Goal: Use online tool/utility: Use online tool/utility

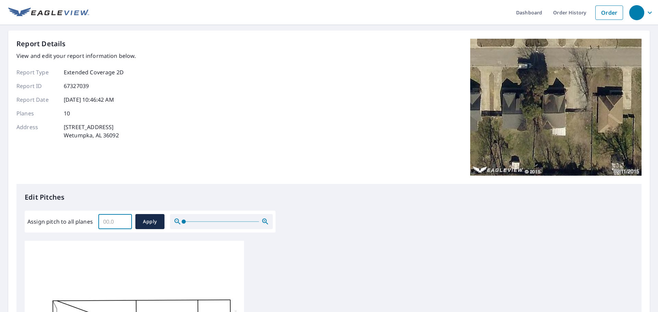
click at [110, 224] on input "Assign pitch to all planes" at bounding box center [115, 221] width 34 height 19
type input "8.0"
click at [147, 222] on span "Apply" at bounding box center [150, 222] width 18 height 9
type input "8.0"
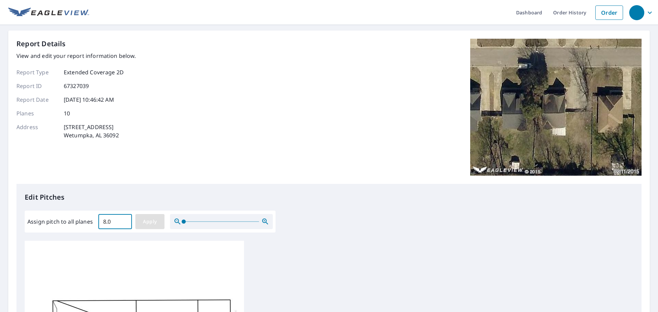
type input "8.0"
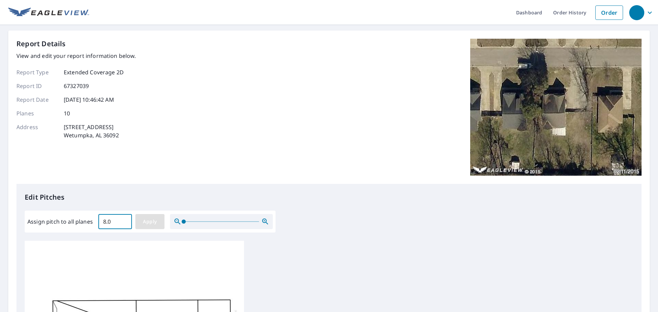
type input "8.0"
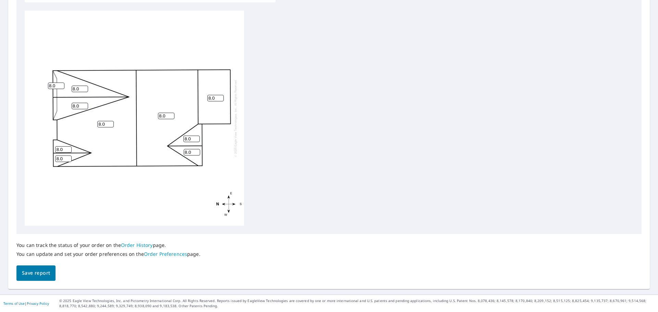
scroll to position [7, 0]
click at [37, 271] on span "Save report" at bounding box center [36, 273] width 28 height 9
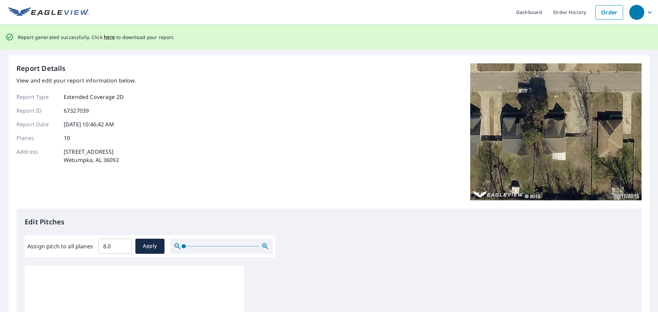
scroll to position [0, 0]
click at [106, 38] on span "here" at bounding box center [109, 37] width 11 height 9
